Goal: Register for event/course

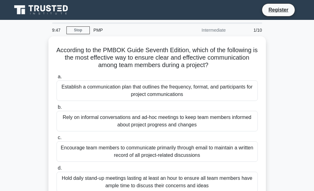
click at [148, 61] on h5 "According to the PMBOK Guide Seventh Edition, which of the following is the mos…" at bounding box center [157, 57] width 202 height 23
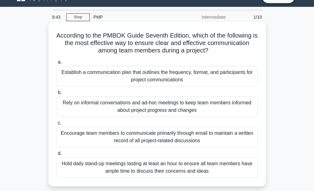
scroll to position [2, 0]
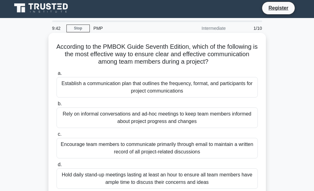
drag, startPoint x: 212, startPoint y: 82, endPoint x: 190, endPoint y: 88, distance: 22.6
click at [190, 88] on div "Establish a communication plan that outlines the frequency, format, and partici…" at bounding box center [156, 87] width 201 height 20
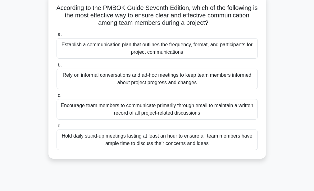
scroll to position [42, 0]
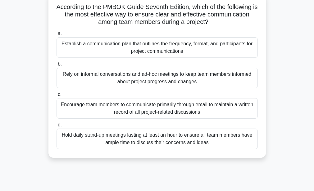
click at [215, 103] on div "Encourage team members to communicate primarily through email to maintain a wri…" at bounding box center [156, 108] width 201 height 20
click at [56, 97] on input "c. Encourage team members to communicate primarily through email to maintain a …" at bounding box center [56, 94] width 0 height 4
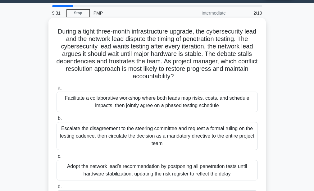
scroll to position [0, 0]
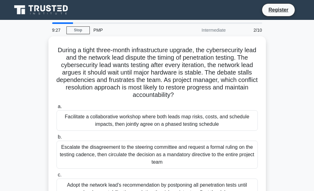
click at [250, 29] on div "2/10" at bounding box center [247, 30] width 36 height 12
click at [41, 54] on div "During a tight three-month infrastructure upgrade, the cybersecurity lead and t…" at bounding box center [157, 140] width 298 height 209
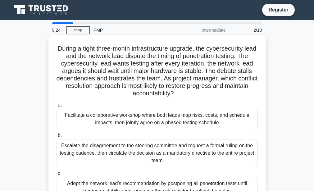
click at [60, 65] on h5 "During a tight three-month infrastructure upgrade, the cybersecurity lead and t…" at bounding box center [157, 71] width 202 height 53
click at [83, 53] on h5 "During a tight three-month infrastructure upgrade, the cybersecurity lead and t…" at bounding box center [157, 71] width 202 height 53
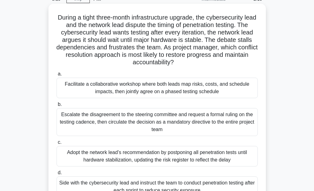
scroll to position [29, 0]
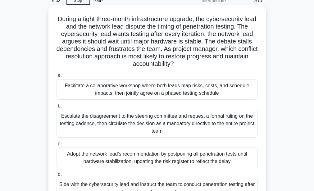
drag, startPoint x: 139, startPoint y: 80, endPoint x: 84, endPoint y: 90, distance: 56.4
click at [84, 90] on div "Facilitate a collaborative workshop where both leads map risks, costs, and sche…" at bounding box center [156, 89] width 201 height 20
drag, startPoint x: 84, startPoint y: 90, endPoint x: 69, endPoint y: 88, distance: 15.3
click at [69, 88] on div "Facilitate a collaborative workshop where both leads map risks, costs, and sche…" at bounding box center [156, 89] width 201 height 20
click at [56, 78] on input "a. Facilitate a collaborative workshop where both leads map risks, costs, and s…" at bounding box center [56, 76] width 0 height 4
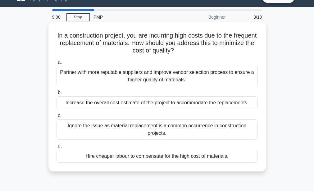
scroll to position [0, 0]
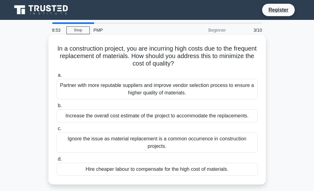
click at [74, 91] on div "Partner with more reputable suppliers and improve vendor selection process to e…" at bounding box center [156, 89] width 201 height 20
click at [56, 77] on input "a. Partner with more reputable suppliers and improve vendor selection process t…" at bounding box center [56, 75] width 0 height 4
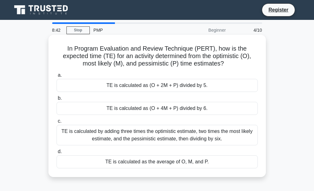
click at [112, 111] on div "TE is calculated as (O + 4M + P) divided by 6." at bounding box center [156, 108] width 201 height 13
click at [56, 100] on input "b. TE is calculated as (O + 4M + P) divided by 6." at bounding box center [56, 98] width 0 height 4
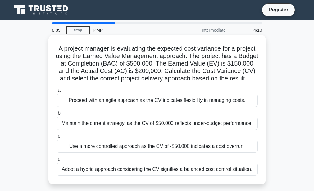
drag, startPoint x: 112, startPoint y: 111, endPoint x: 128, endPoint y: 131, distance: 25.6
click at [128, 131] on div "a. Proceed with an agile approach as the CV indicates flexibility in managing c…" at bounding box center [157, 131] width 209 height 92
click at [128, 130] on div "Maintain the current strategy, as the CV of $50,000 reflects under-budget perfo…" at bounding box center [156, 123] width 201 height 13
click at [56, 115] on input "b. Maintain the current strategy, as the CV of $50,000 reflects under-budget pe…" at bounding box center [56, 113] width 0 height 4
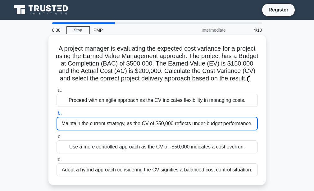
click at [128, 130] on div "Maintain the current strategy, as the CV of $50,000 reflects under-budget perfo…" at bounding box center [156, 124] width 201 height 14
click at [56, 115] on input "b. Maintain the current strategy, as the CV of $50,000 reflects under-budget pe…" at bounding box center [56, 113] width 0 height 4
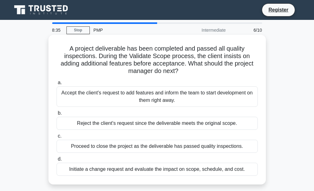
click at [221, 134] on label "c. Proceed to close the project as the deliverable has passed quality inspectio…" at bounding box center [156, 142] width 201 height 20
click at [56, 134] on input "c. Proceed to close the project as the deliverable has passed quality inspectio…" at bounding box center [56, 136] width 0 height 4
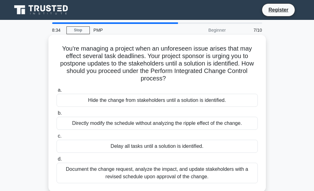
click at [227, 120] on div "Directly modify the schedule without analyzing the ripple effect of the change." at bounding box center [156, 123] width 201 height 13
click at [56, 115] on input "b. Directly modify the schedule without analyzing the ripple effect of the chan…" at bounding box center [56, 113] width 0 height 4
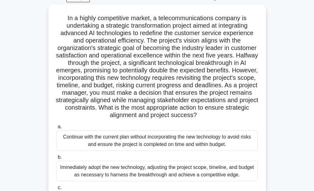
scroll to position [52, 0]
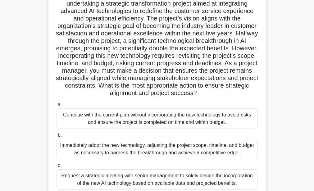
click at [198, 127] on div "Continue with the current plan without incorporating the new technology to avoi…" at bounding box center [156, 118] width 201 height 20
click at [56, 107] on input "a. Continue with the current plan without incorporating the new technology to a…" at bounding box center [56, 105] width 0 height 4
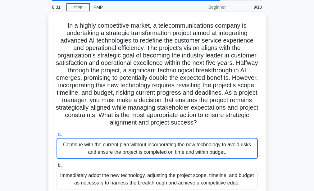
scroll to position [0, 0]
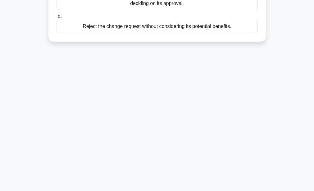
click at [216, 29] on div "Reject the change request without considering its potential benefits." at bounding box center [156, 26] width 201 height 13
click at [56, 18] on input "d. Reject the change request without considering its potential benefits." at bounding box center [56, 16] width 0 height 4
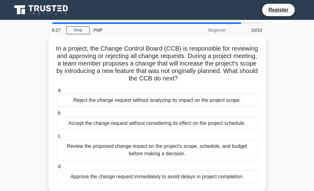
click at [211, 126] on div "Accept the change request without considering its effect on the project schedul…" at bounding box center [156, 123] width 201 height 13
click at [56, 115] on input "b. Accept the change request without considering its effect on the project sche…" at bounding box center [56, 113] width 0 height 4
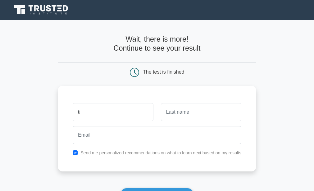
type input "t"
type input "[PERSON_NAME]"
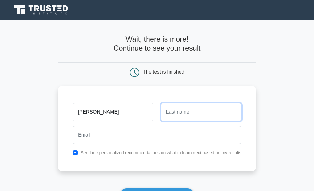
click at [185, 114] on input "text" at bounding box center [201, 112] width 80 height 18
type input "Chidera"
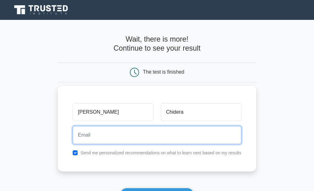
click at [157, 138] on input "email" at bounding box center [157, 135] width 169 height 18
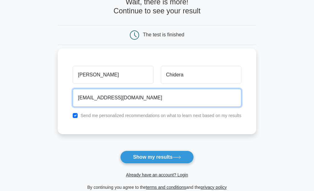
scroll to position [45, 0]
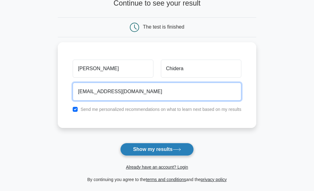
type input "[EMAIL_ADDRESS][DOMAIN_NAME]"
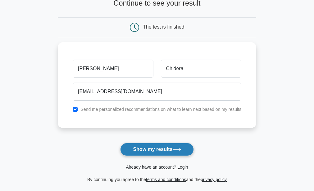
click at [160, 145] on button "Show my results" at bounding box center [156, 149] width 73 height 13
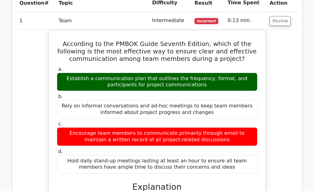
scroll to position [574, 0]
